Goal: Information Seeking & Learning: Learn about a topic

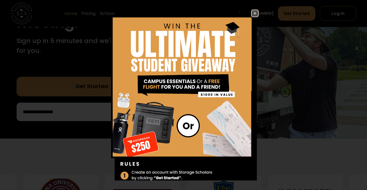
click at [251, 14] on link at bounding box center [255, 14] width 8 height 8
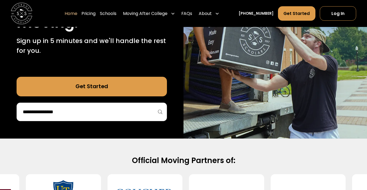
click at [41, 109] on input "search" at bounding box center [91, 111] width 139 height 9
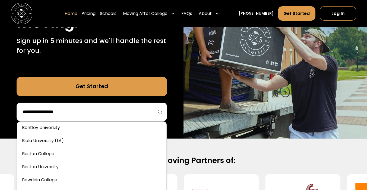
scroll to position [167, 0]
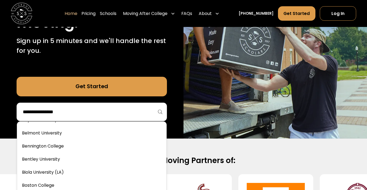
click at [54, 113] on input "search" at bounding box center [91, 111] width 139 height 9
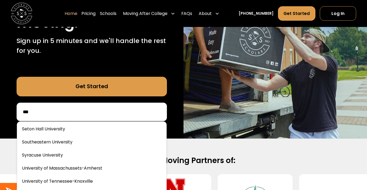
scroll to position [0, 0]
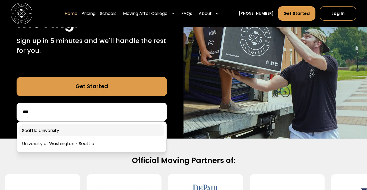
type input "***"
click at [49, 129] on link at bounding box center [91, 130] width 145 height 12
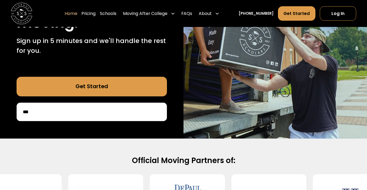
click at [49, 129] on div "75,000 moves since [DATE] Stress free student storage and moving. Sign up in 5 …" at bounding box center [92, 35] width 184 height 206
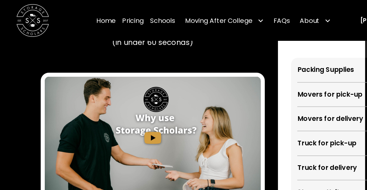
scroll to position [859, 0]
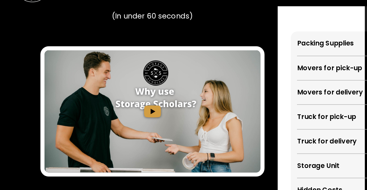
click at [99, 66] on img "open lightbox" at bounding box center [101, 96] width 143 height 80
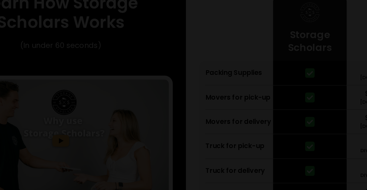
scroll to position [829, 0]
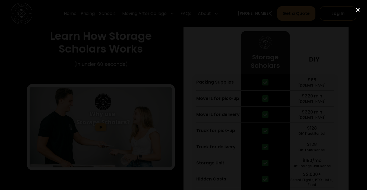
click at [359, 7] on div "close lightbox" at bounding box center [358, 10] width 18 height 12
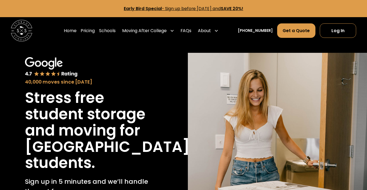
scroll to position [0, 0]
click at [192, 32] on link "FAQs" at bounding box center [186, 30] width 11 height 15
